Goal: Download file/media

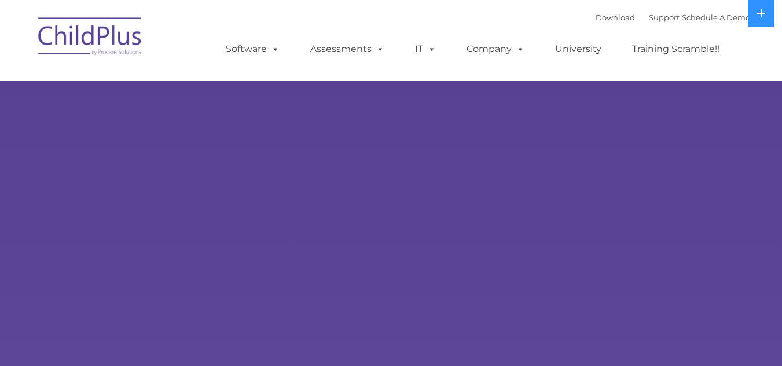
select select "MEDIUM"
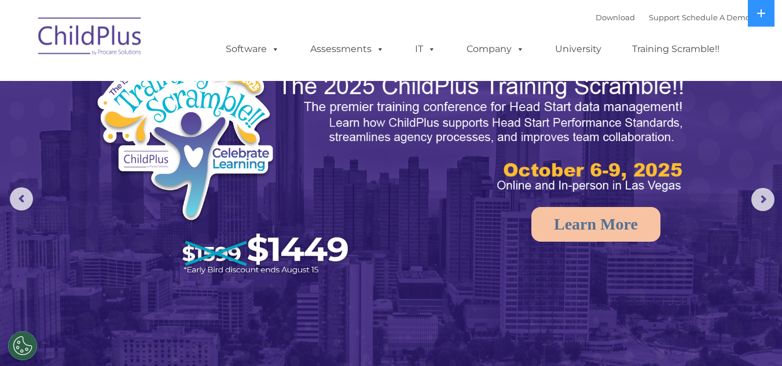
scroll to position [30, 0]
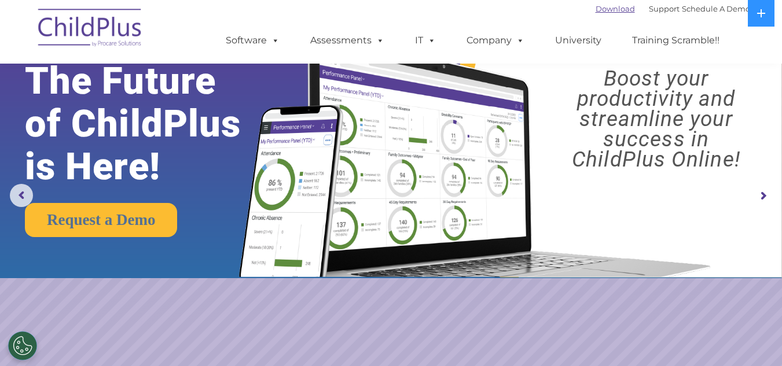
click at [595, 8] on link "Download" at bounding box center [614, 8] width 39 height 9
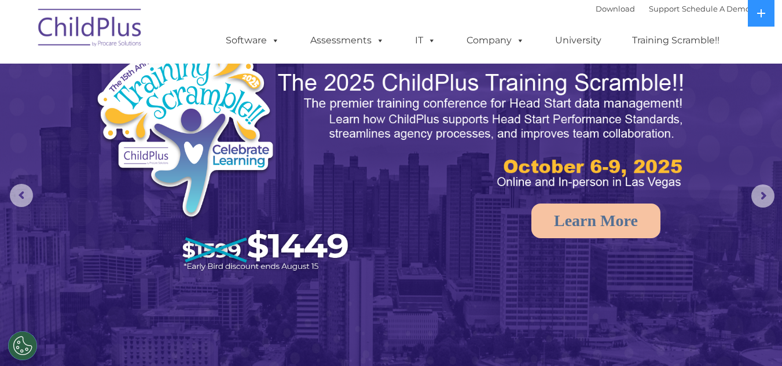
select select "MEDIUM"
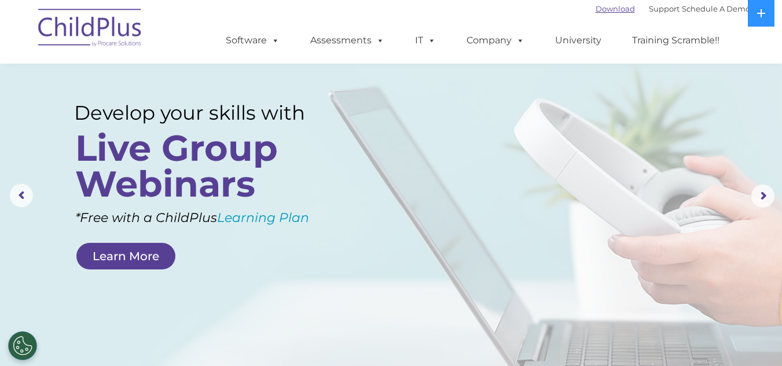
click at [599, 9] on link "Download" at bounding box center [614, 8] width 39 height 9
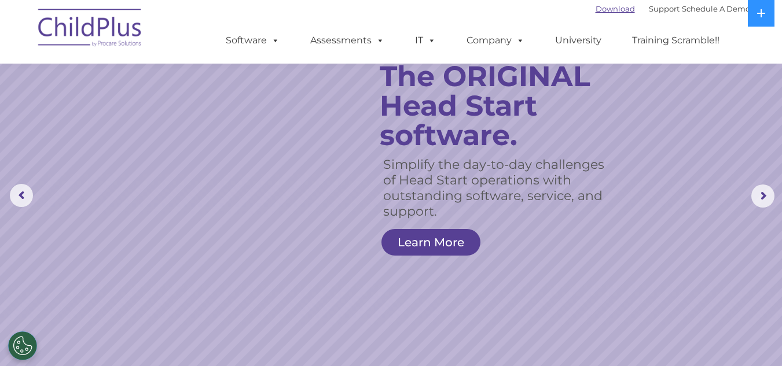
click at [595, 10] on link "Download" at bounding box center [614, 8] width 39 height 9
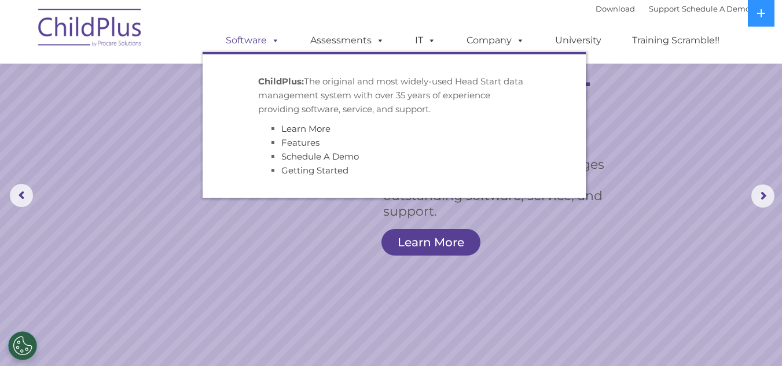
click at [255, 39] on link "Software" at bounding box center [252, 40] width 77 height 23
